Goal: Navigation & Orientation: Find specific page/section

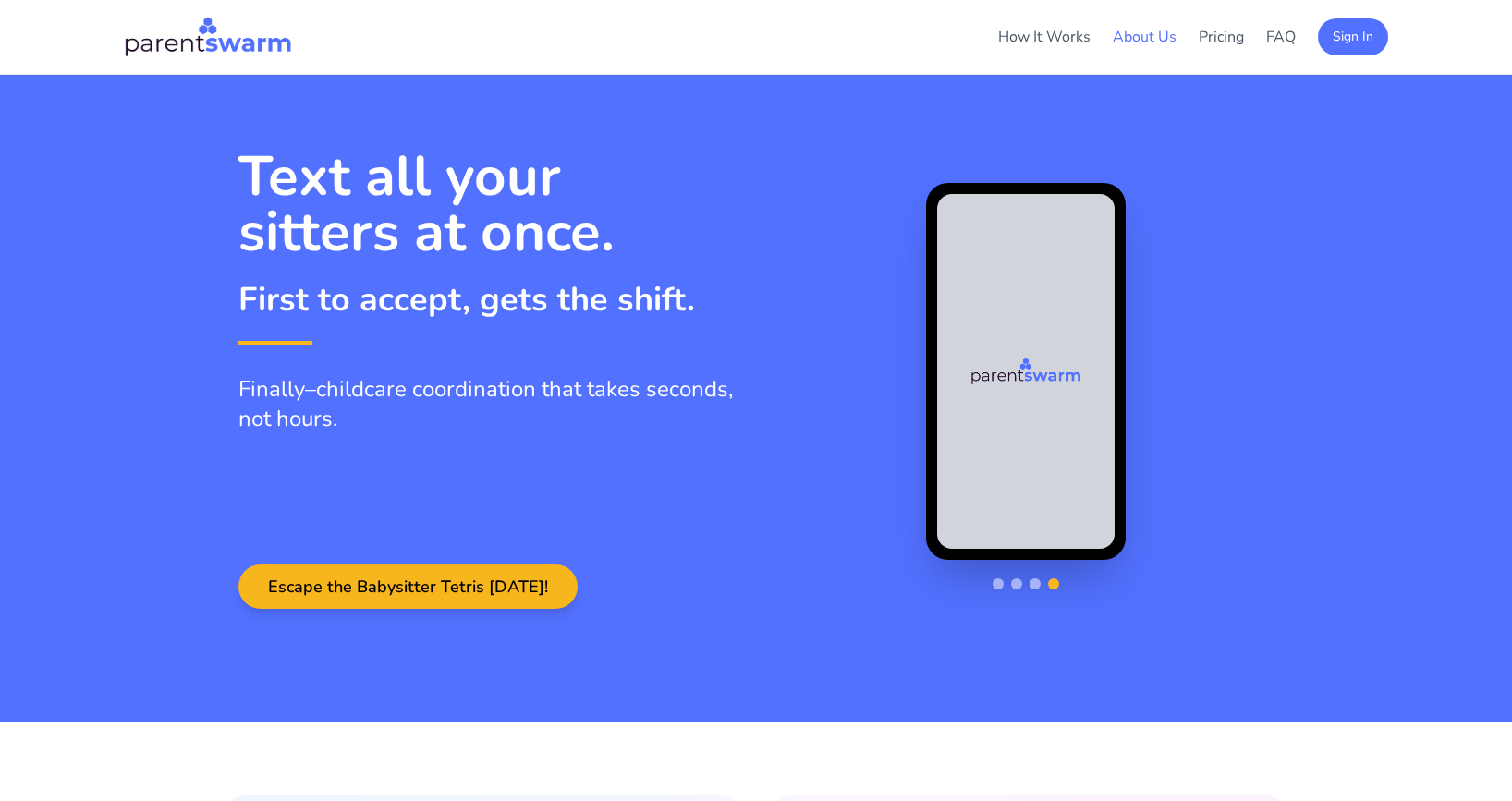
click at [1142, 36] on link "About Us" at bounding box center [1145, 37] width 64 height 20
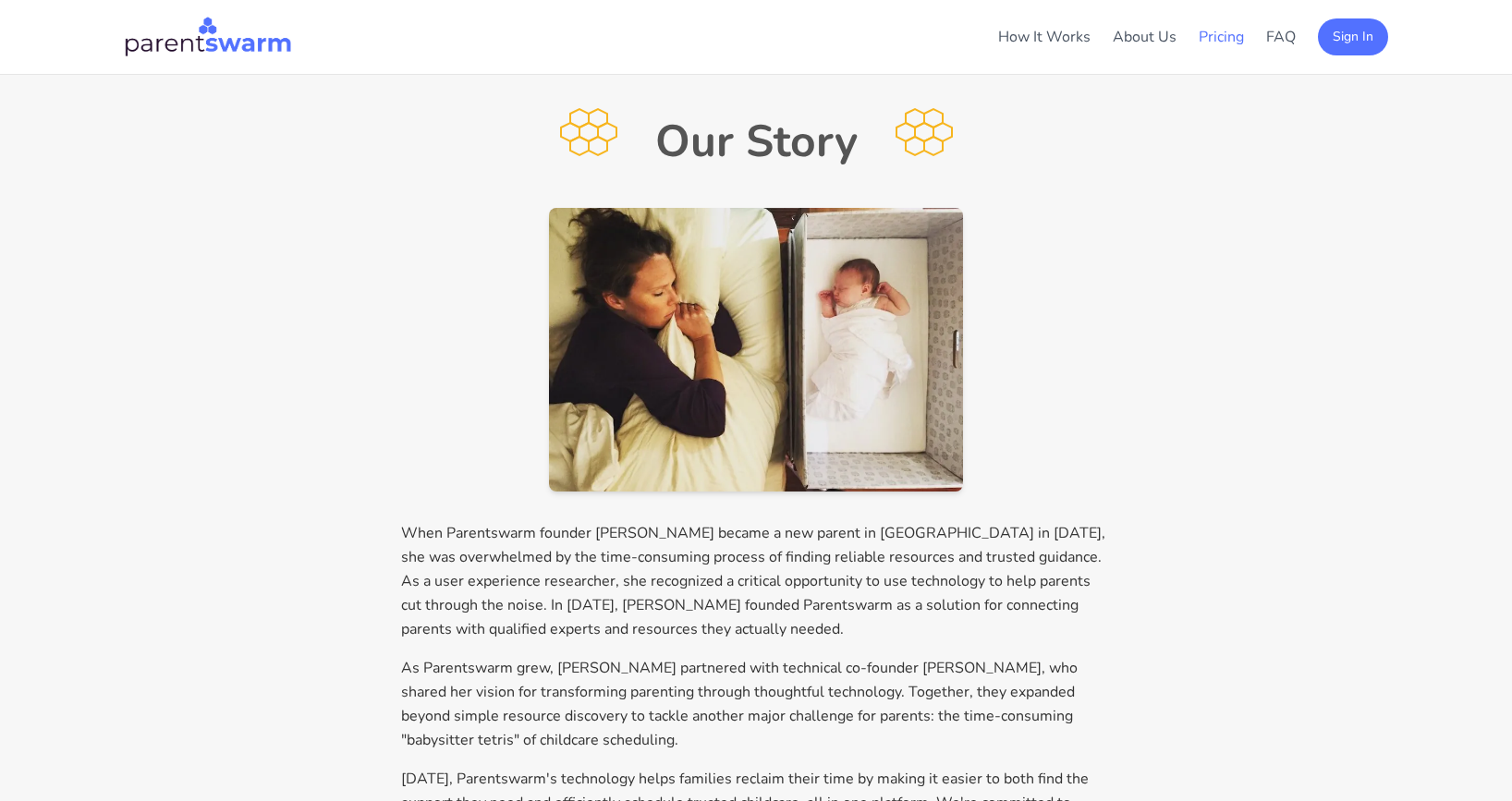
click at [1226, 34] on link "Pricing" at bounding box center [1221, 37] width 46 height 20
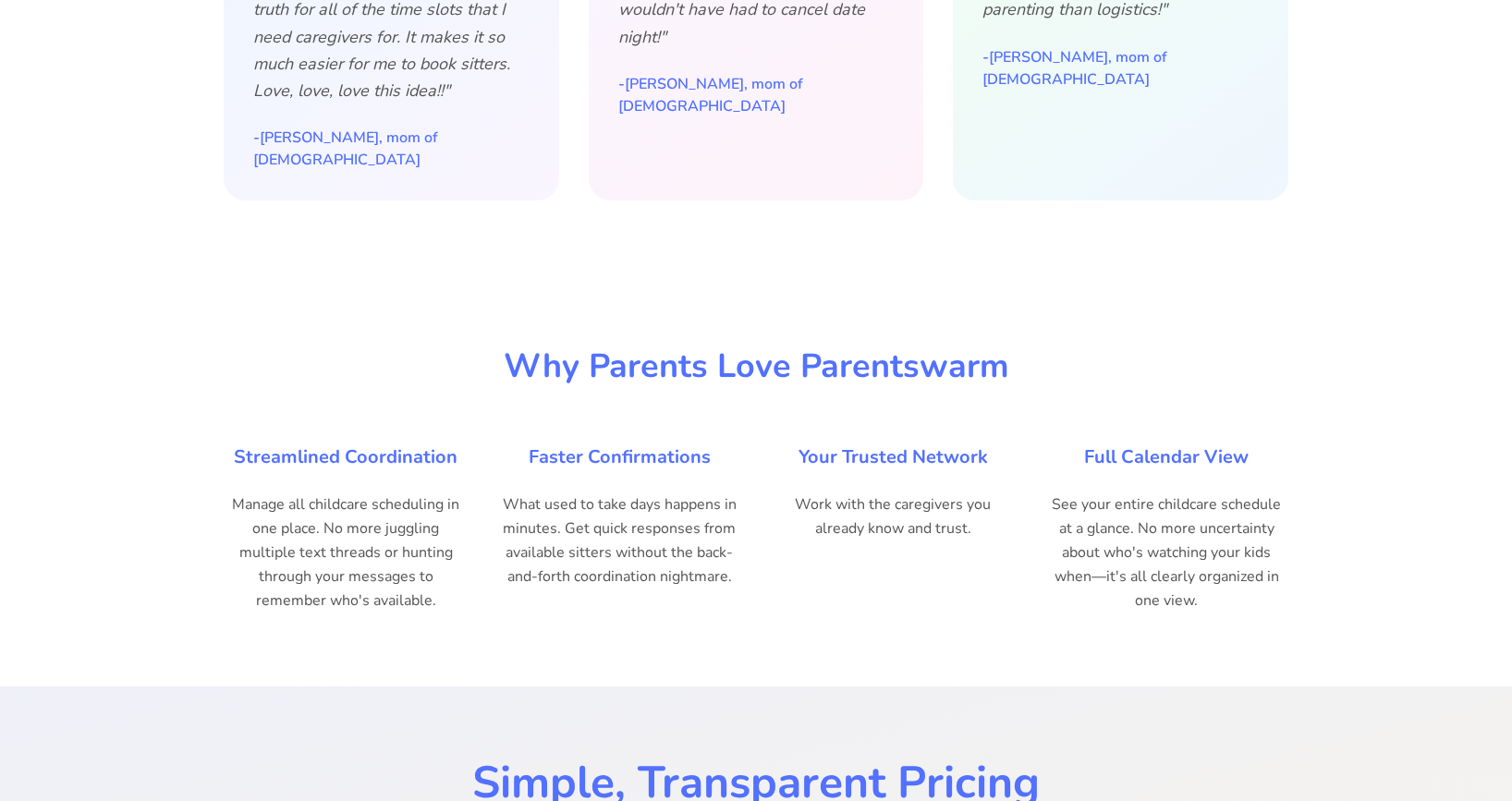
scroll to position [1970, 0]
